Goal: Find specific page/section: Find specific page/section

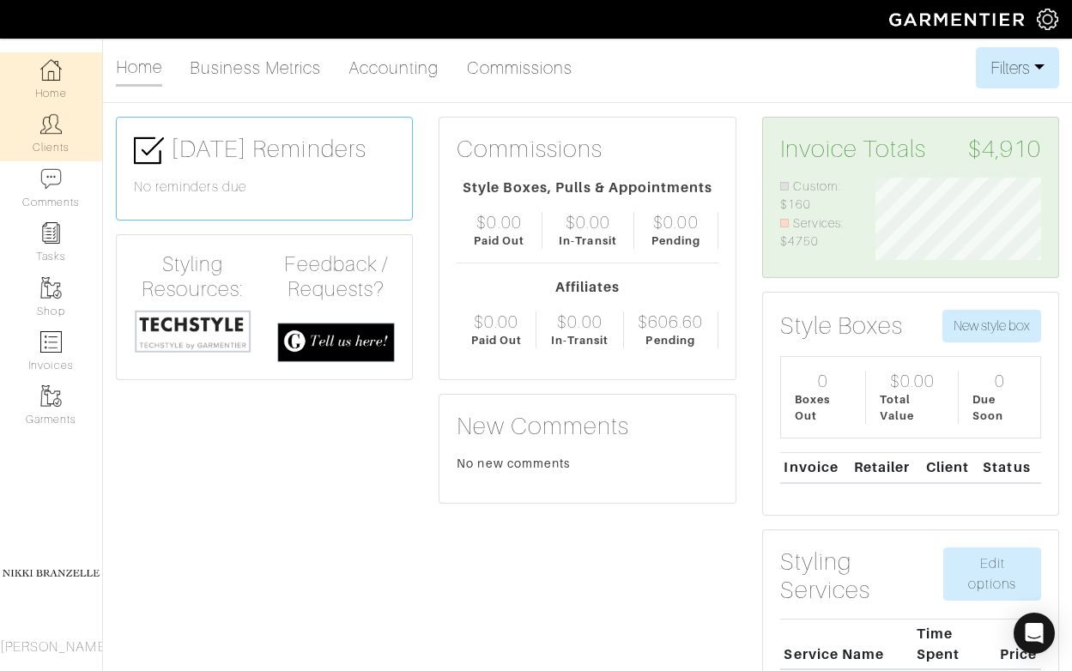
drag, startPoint x: 0, startPoint y: 0, endPoint x: 94, endPoint y: 130, distance: 160.5
click at [94, 130] on link "Clients" at bounding box center [51, 133] width 102 height 54
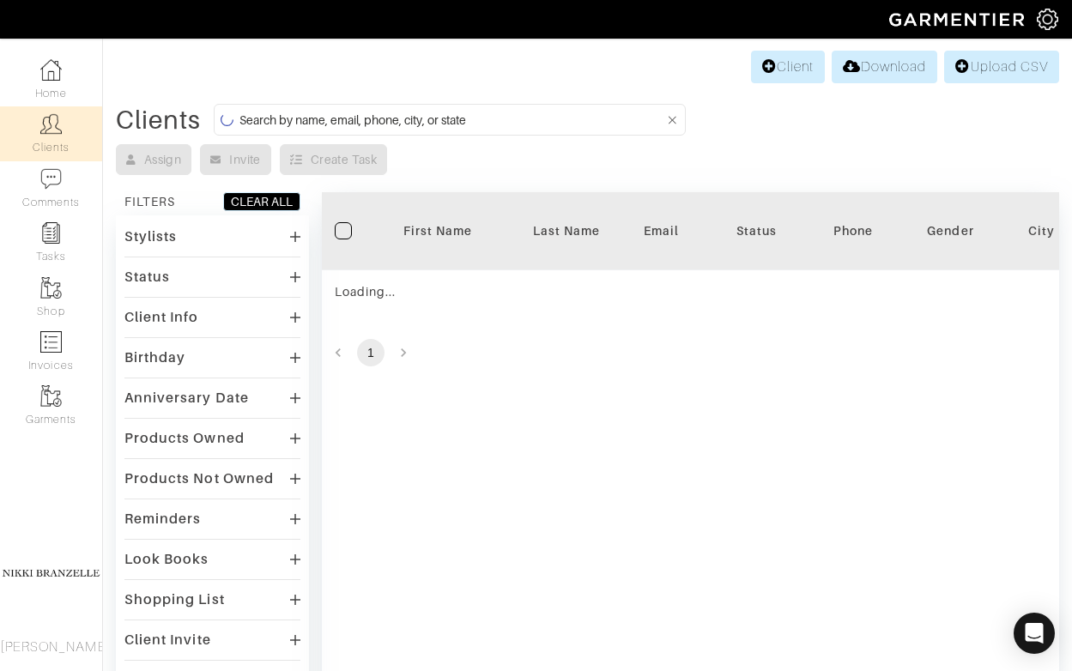
click at [363, 118] on input at bounding box center [452, 119] width 426 height 21
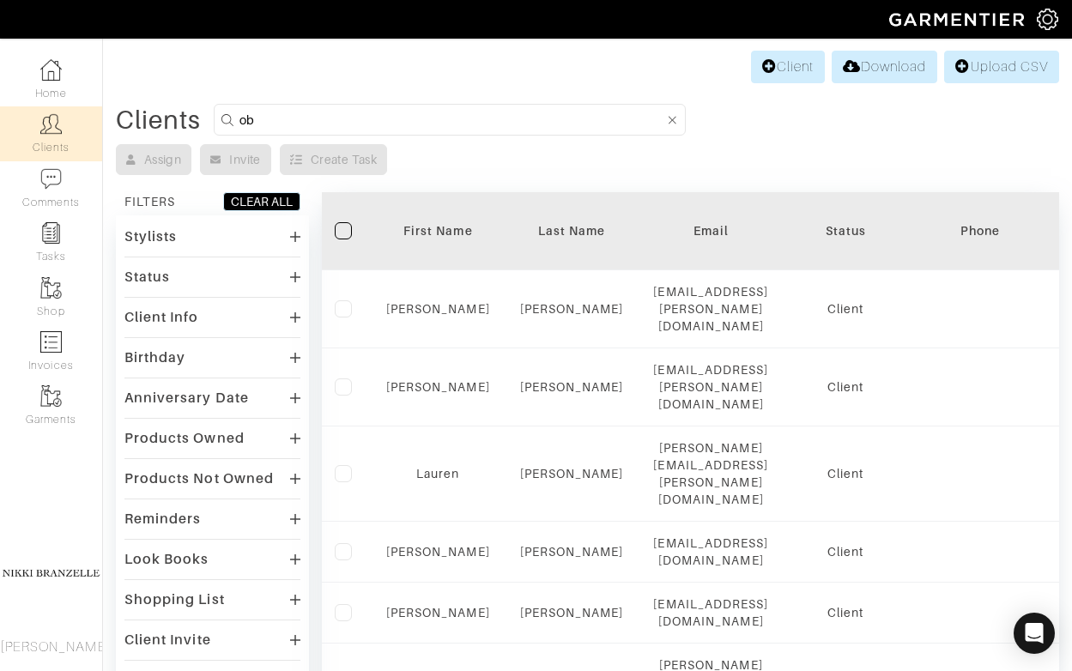
type input "oby"
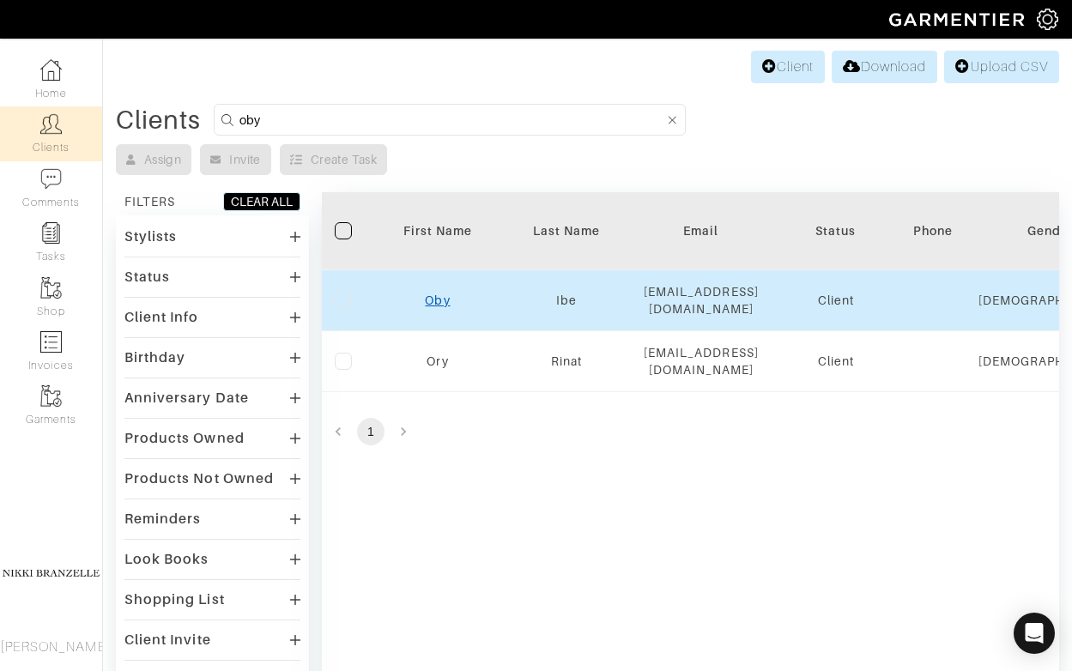
click at [436, 296] on link "Oby" at bounding box center [437, 300] width 25 height 14
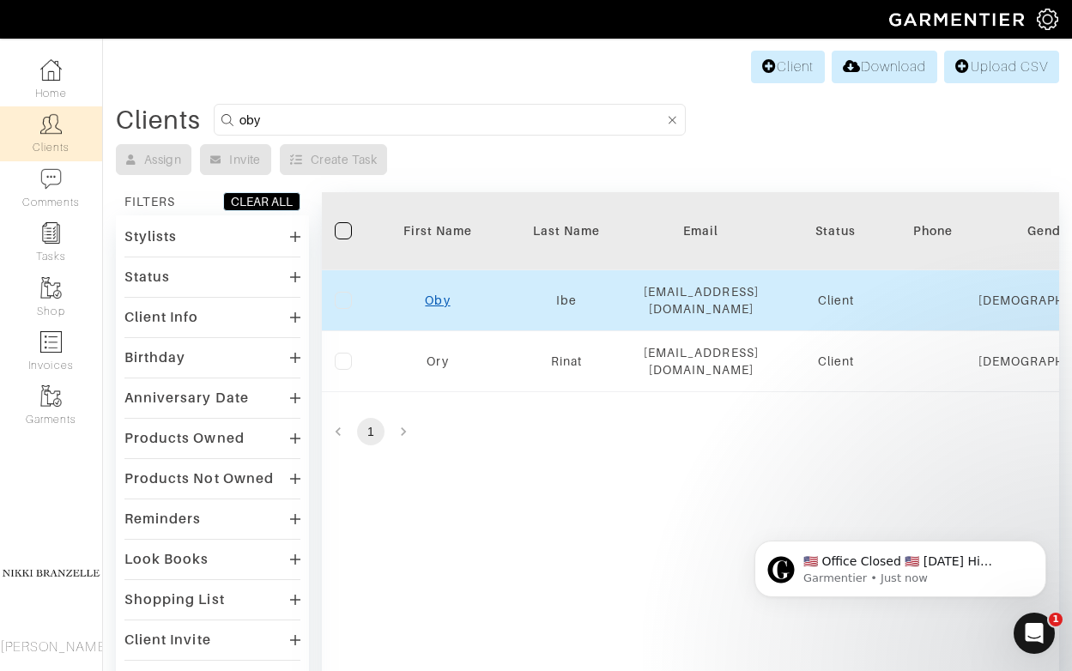
scroll to position [0, 0]
